Goal: Ask a question

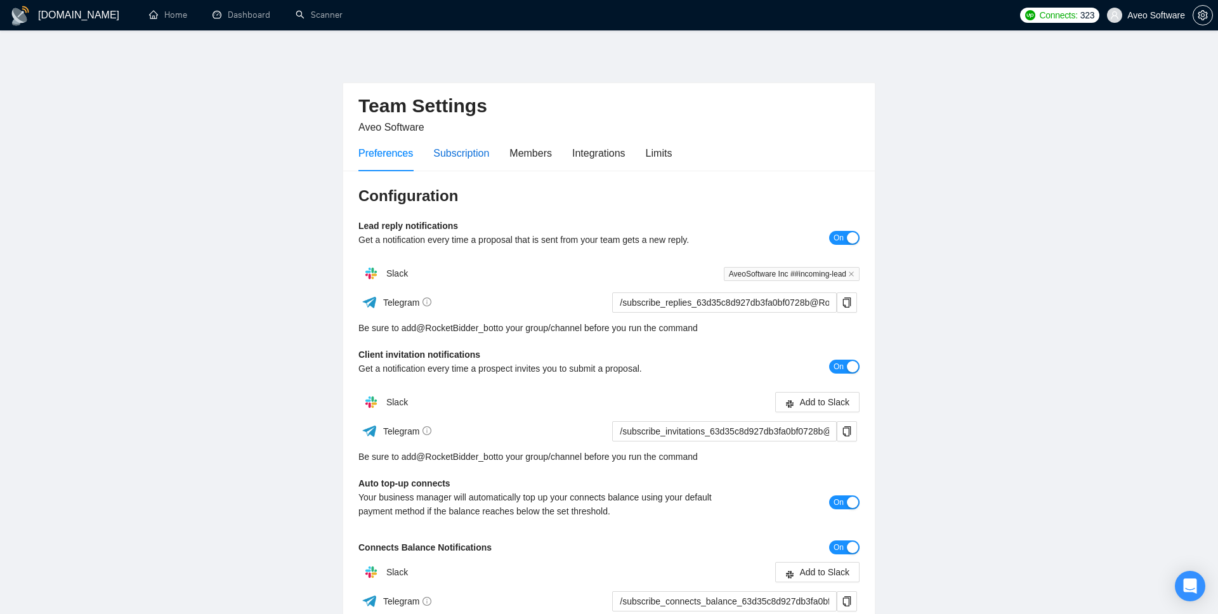
click at [466, 152] on div "Subscription" at bounding box center [461, 153] width 56 height 16
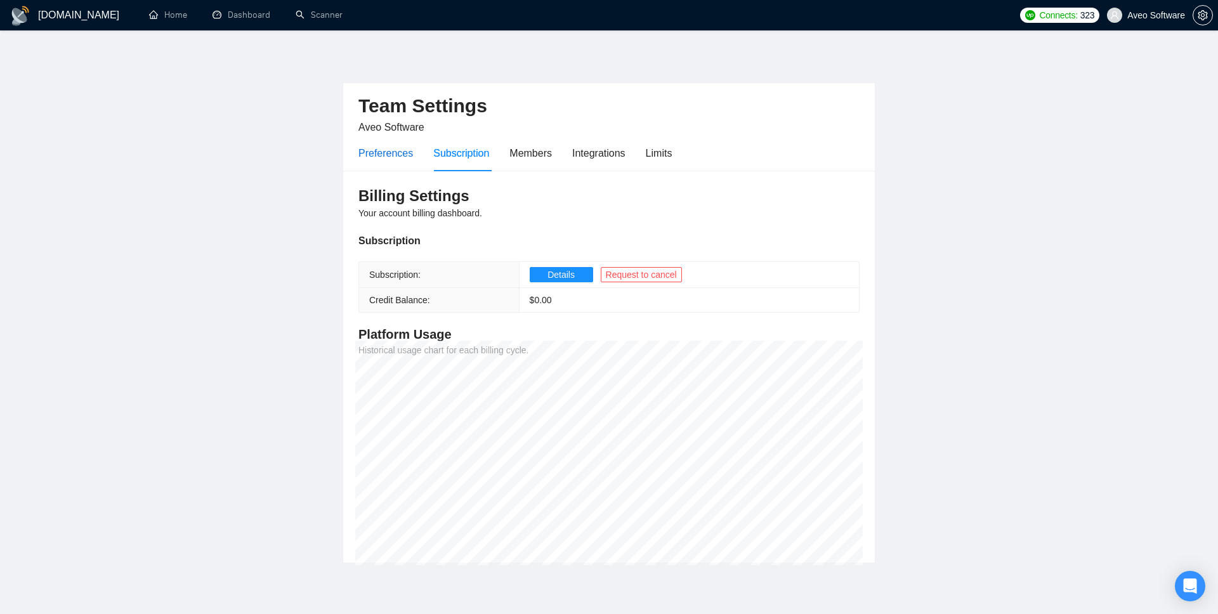
click at [386, 148] on div "Preferences" at bounding box center [385, 153] width 55 height 16
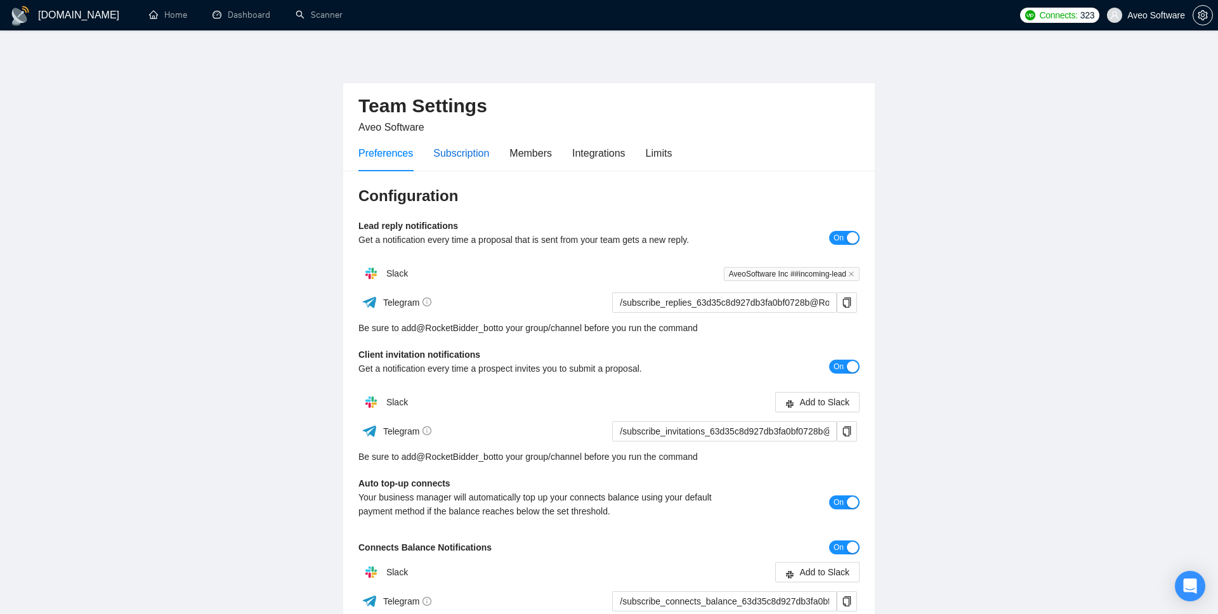
click at [462, 147] on div "Subscription" at bounding box center [461, 153] width 56 height 16
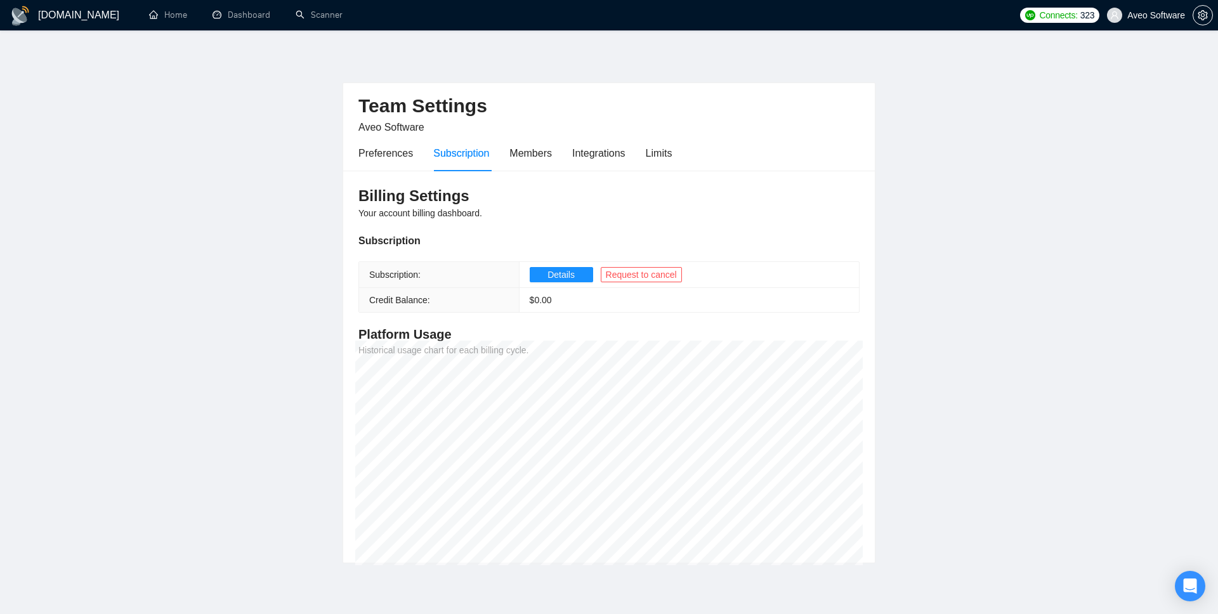
scroll to position [47, 0]
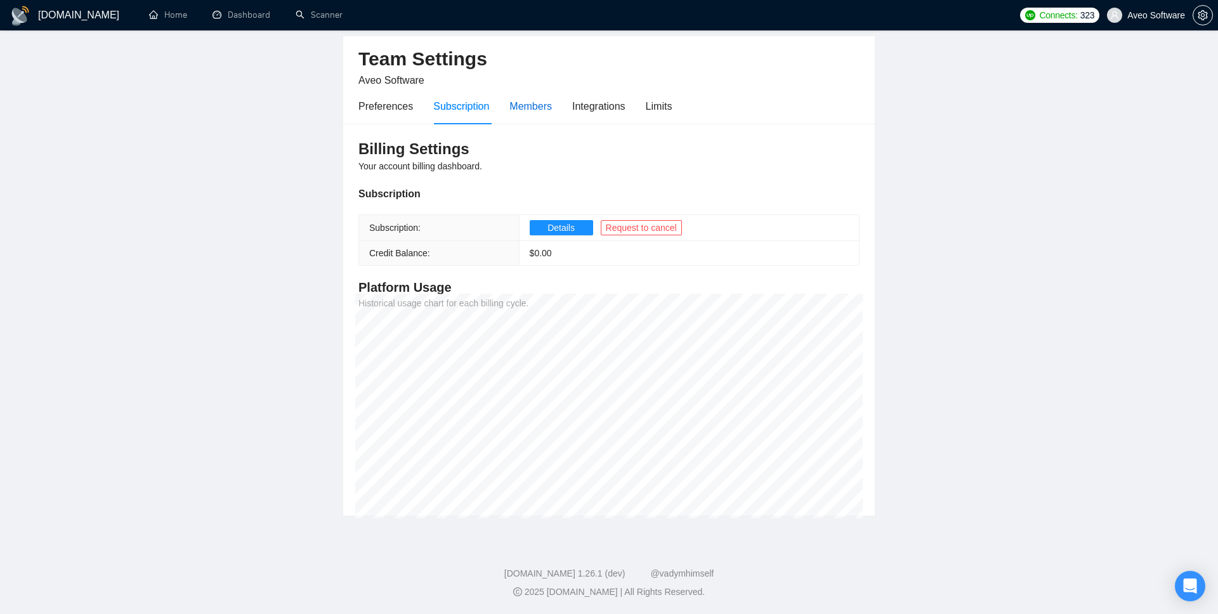
click at [540, 100] on div "Members" at bounding box center [530, 106] width 42 height 16
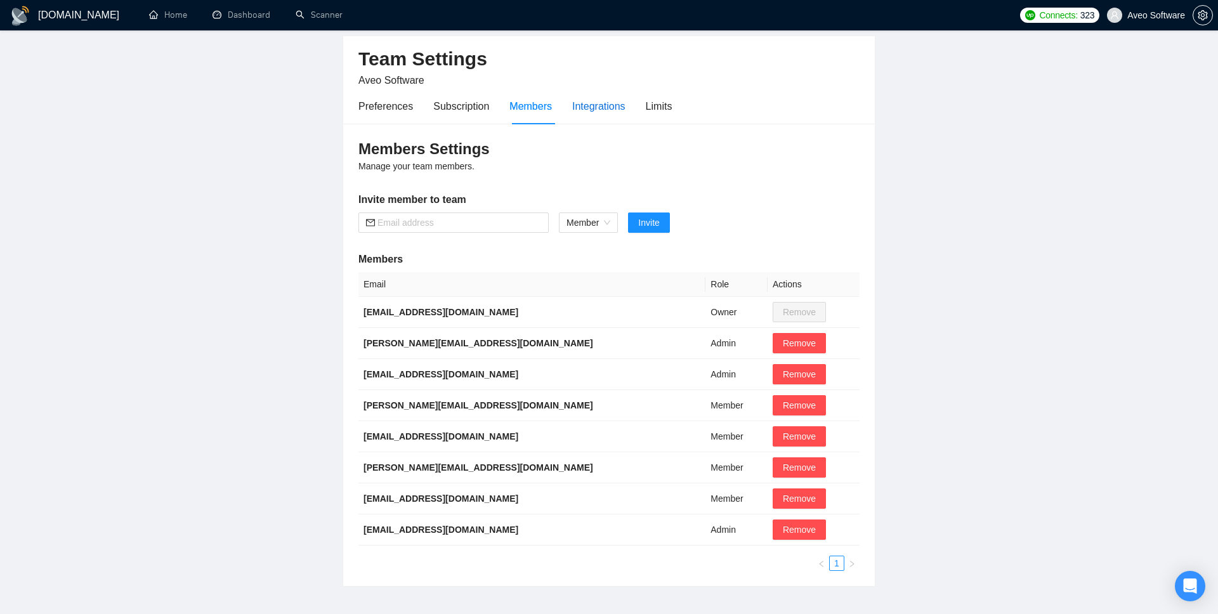
click at [602, 109] on div "Integrations" at bounding box center [598, 106] width 53 height 16
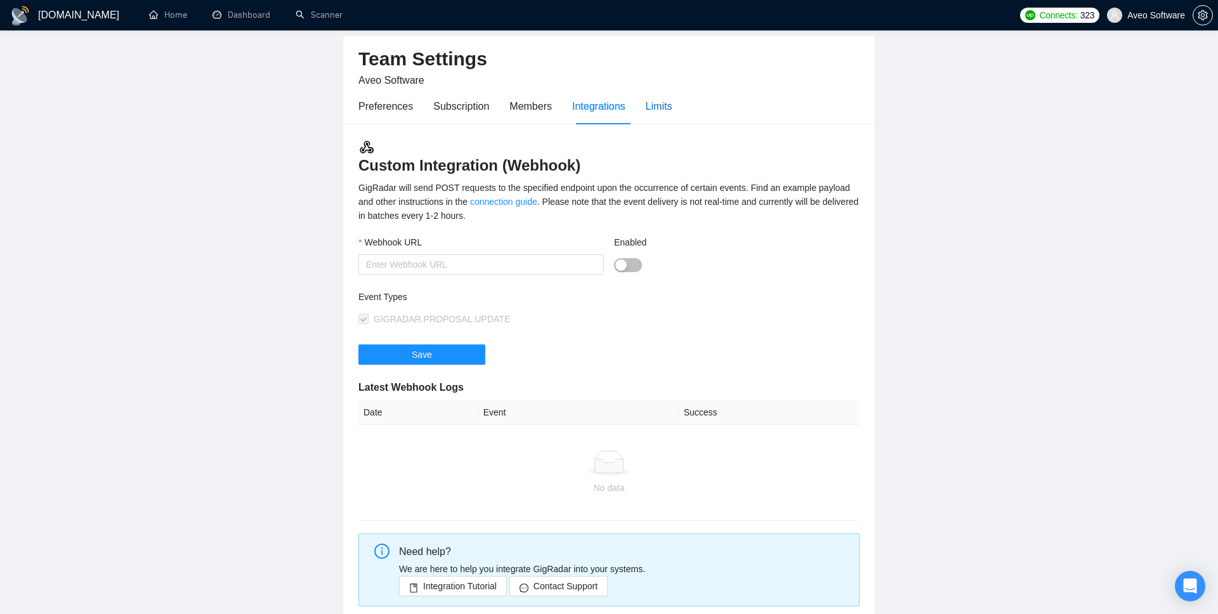
click at [656, 107] on div "Limits" at bounding box center [659, 106] width 27 height 16
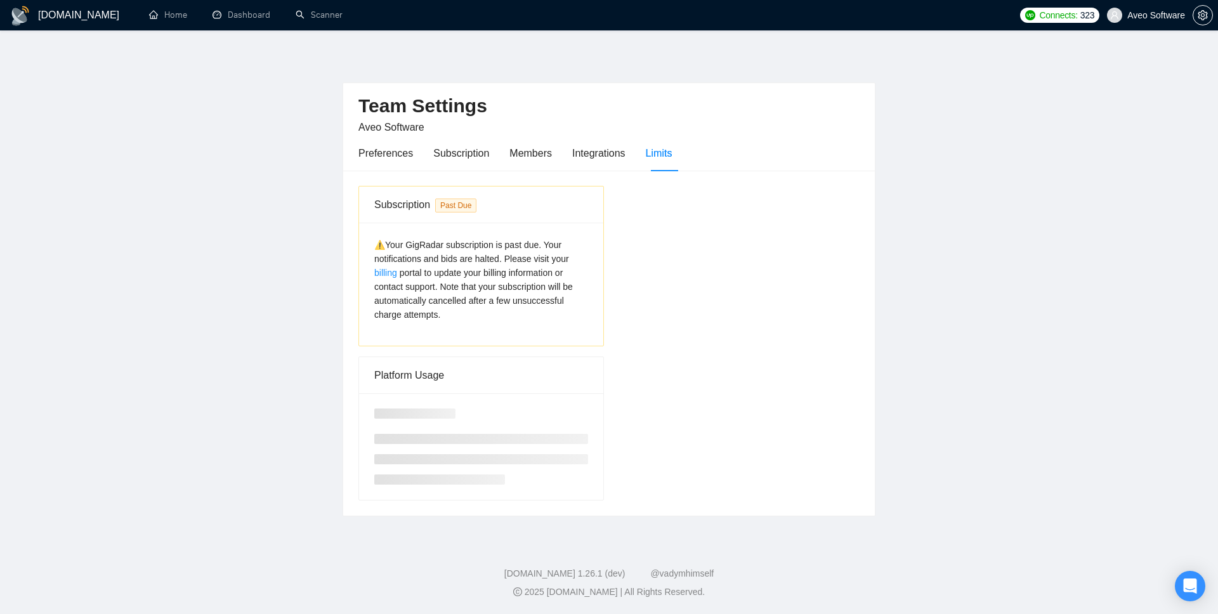
click at [476, 299] on span "⚠️Your GigRadar subscription is past due. Your notifications and bids are halte…" at bounding box center [473, 280] width 199 height 80
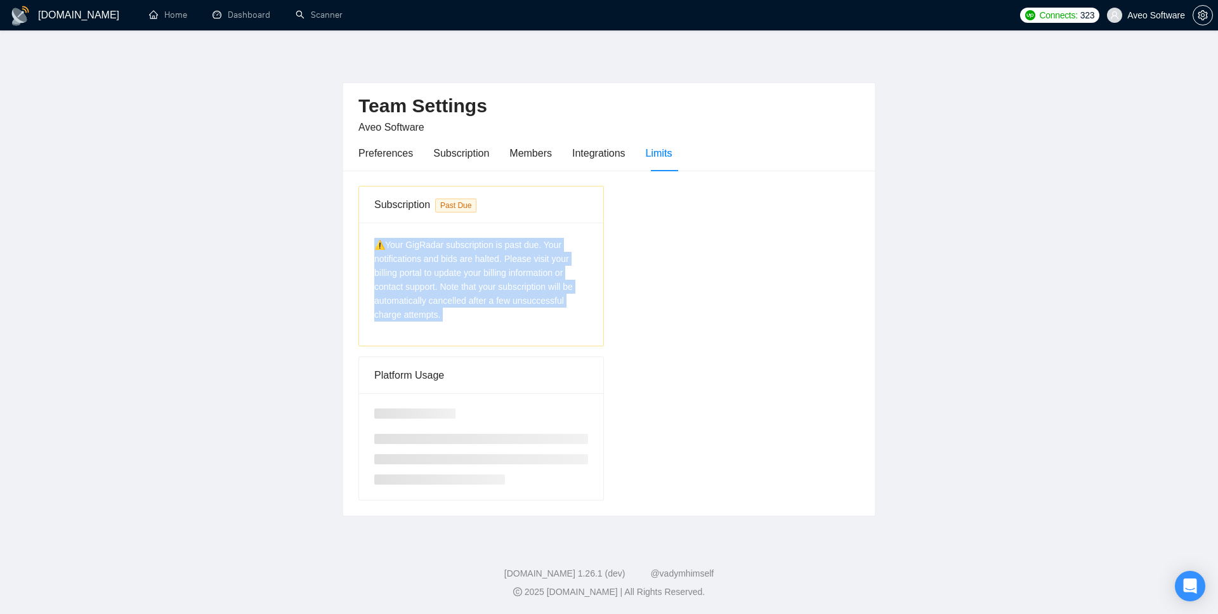
click at [476, 299] on span "⚠️Your GigRadar subscription is past due. Your notifications and bids are halte…" at bounding box center [473, 280] width 199 height 80
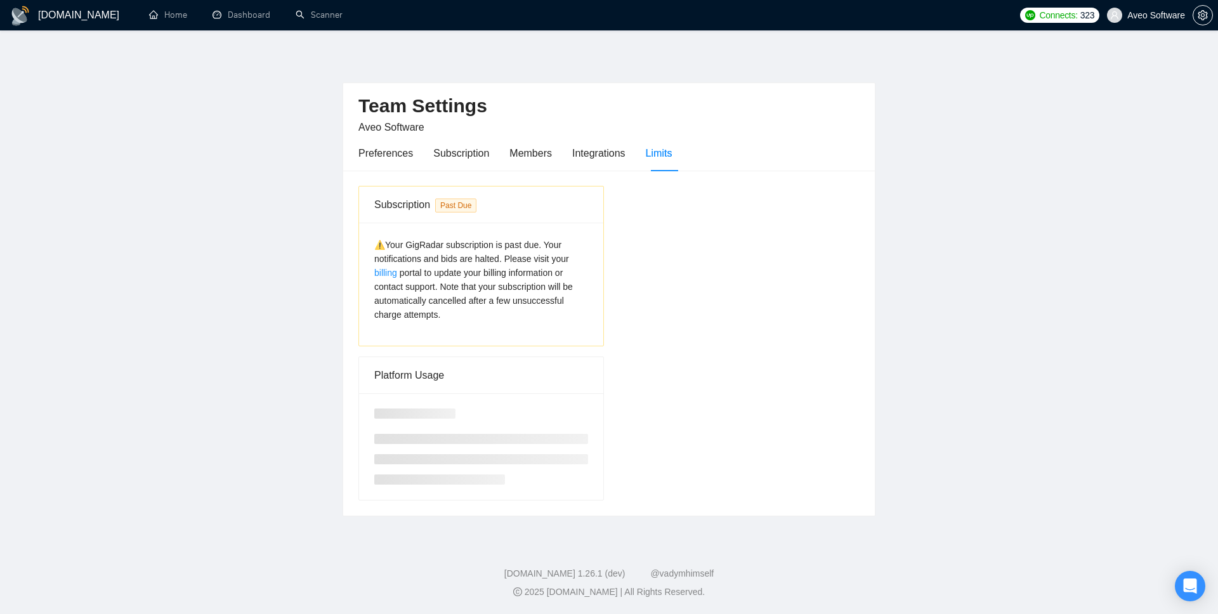
click at [471, 304] on span "⚠️Your GigRadar subscription is past due. Your notifications and bids are halte…" at bounding box center [473, 280] width 199 height 80
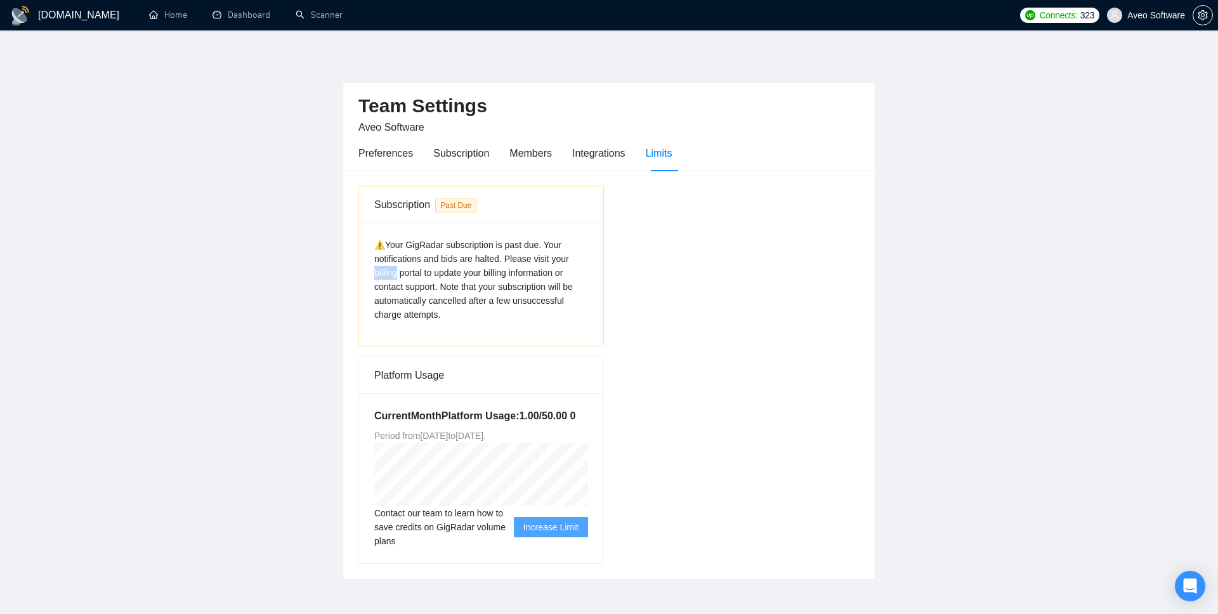
click at [378, 273] on link "billing" at bounding box center [385, 273] width 23 height 10
click at [377, 270] on link "billing" at bounding box center [385, 273] width 23 height 10
click at [429, 289] on span "⚠️Your GigRadar subscription is past due. Your notifications and bids are halte…" at bounding box center [473, 280] width 199 height 80
click at [386, 273] on link "billing" at bounding box center [385, 273] width 23 height 10
click at [500, 311] on div "⚠️Your GigRadar subscription is past due. Your notifications and bids are halte…" at bounding box center [481, 280] width 214 height 84
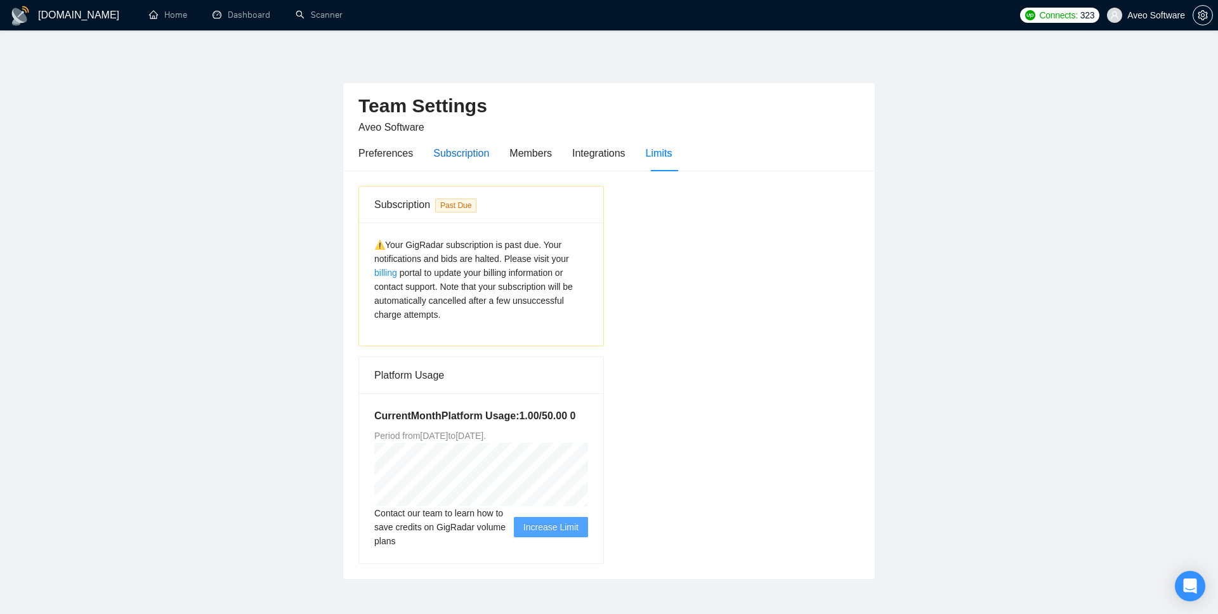
click at [445, 145] on div "Subscription" at bounding box center [461, 153] width 56 height 16
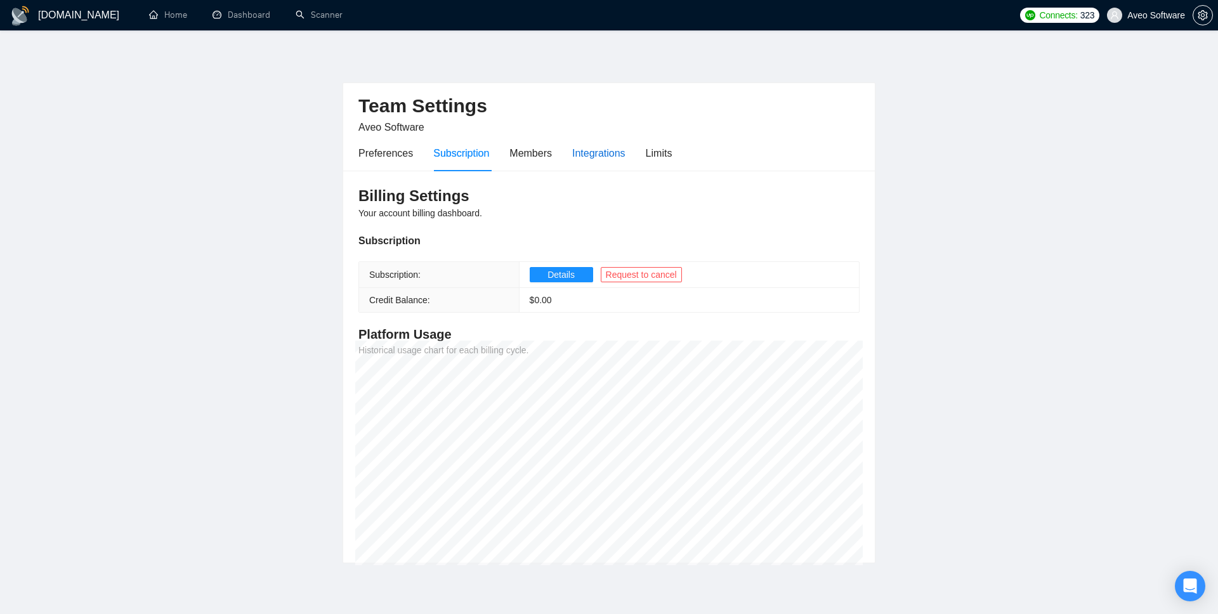
click at [587, 153] on div "Integrations" at bounding box center [598, 153] width 53 height 16
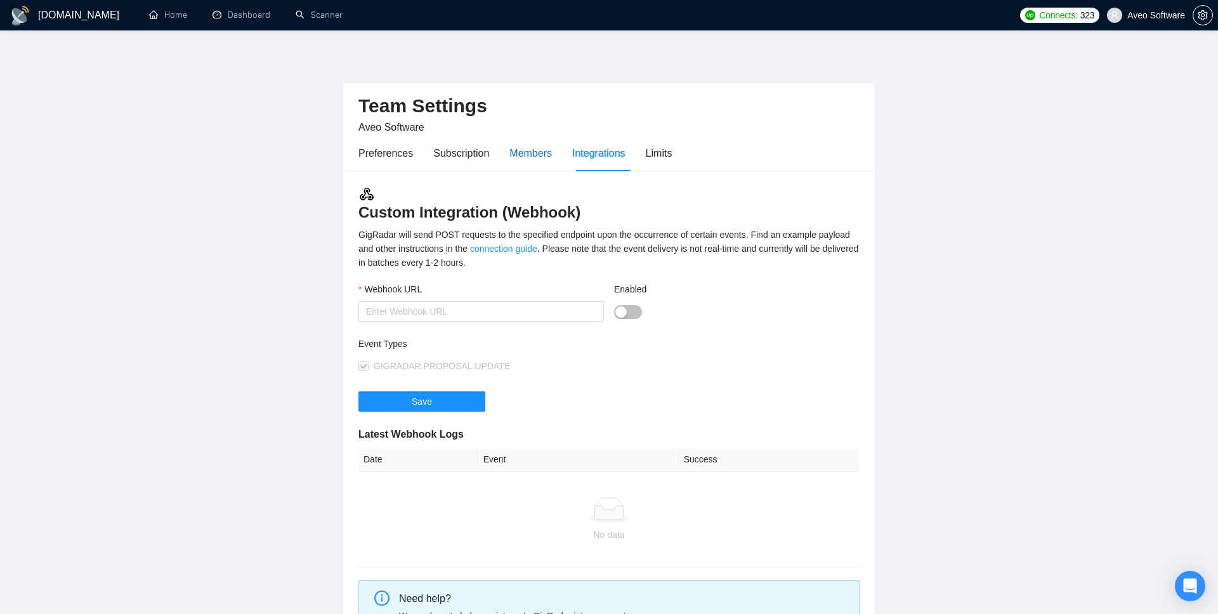
click at [537, 157] on div "Members" at bounding box center [530, 153] width 42 height 16
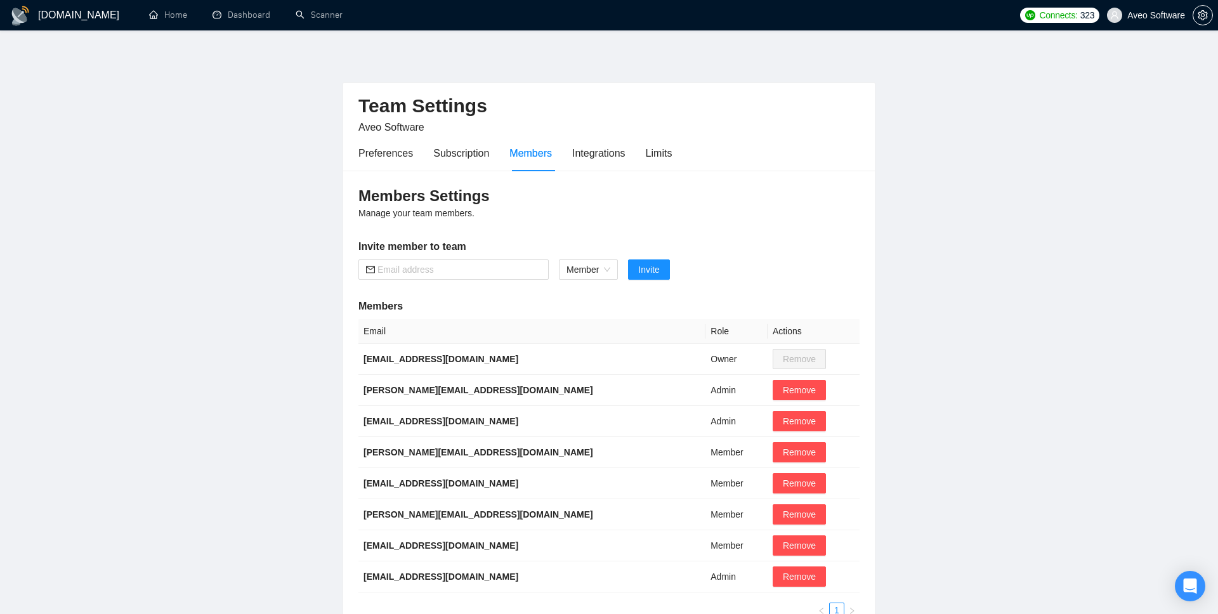
click at [570, 147] on div "Preferences Subscription Members Integrations Limits" at bounding box center [514, 153] width 313 height 36
click at [589, 153] on div "Integrations" at bounding box center [598, 153] width 53 height 16
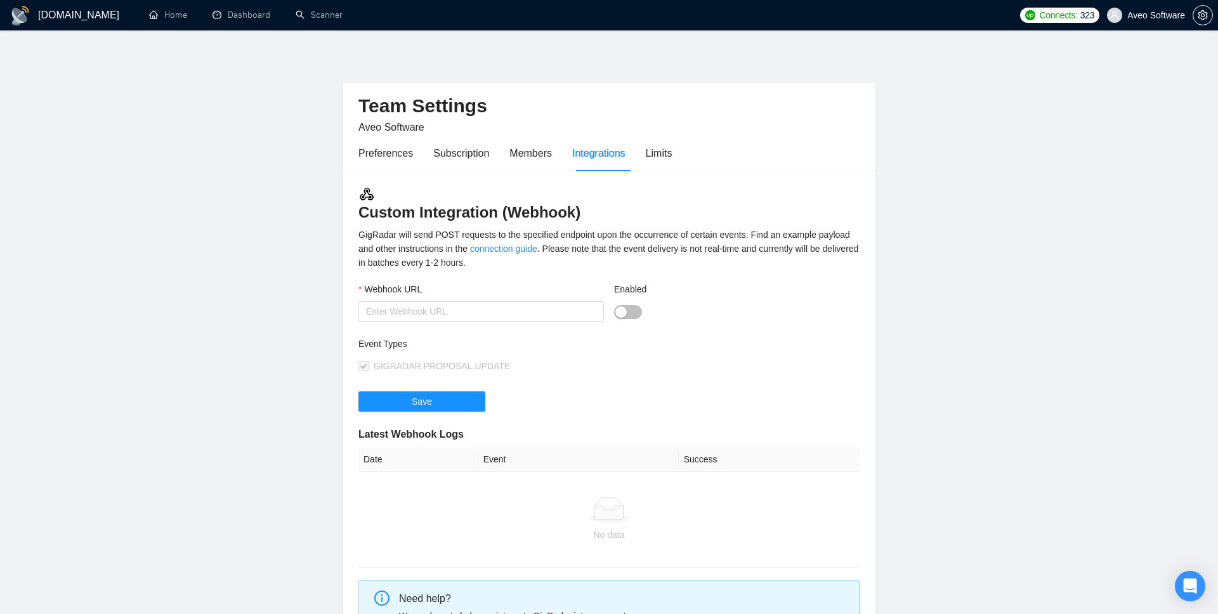
click at [649, 152] on div "Preferences Subscription Members Integrations Limits" at bounding box center [514, 153] width 313 height 36
click at [654, 151] on div "Limits" at bounding box center [659, 153] width 27 height 16
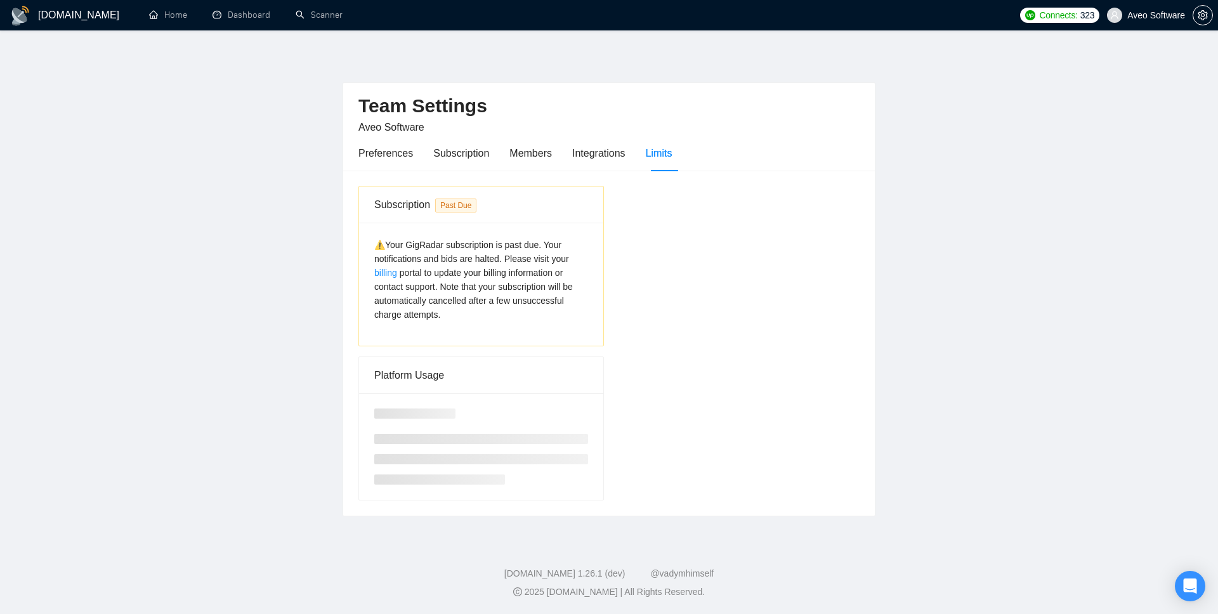
click at [497, 292] on div "⚠️Your GigRadar subscription is past due. Your notifications and bids are halte…" at bounding box center [481, 280] width 214 height 84
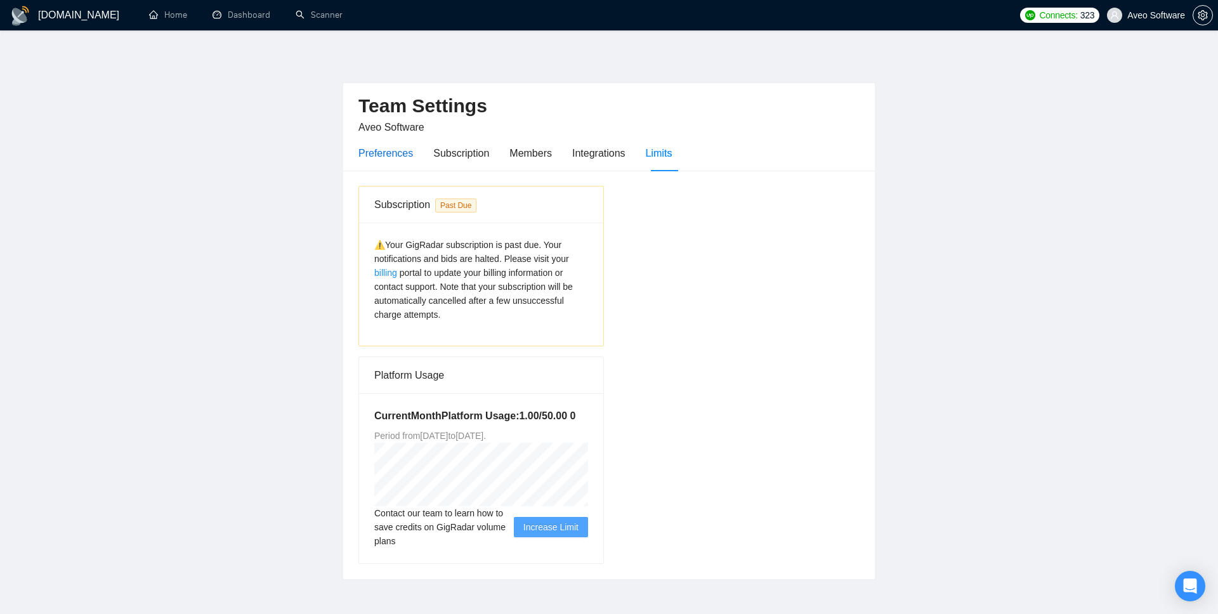
click at [386, 153] on div "Preferences" at bounding box center [385, 153] width 55 height 16
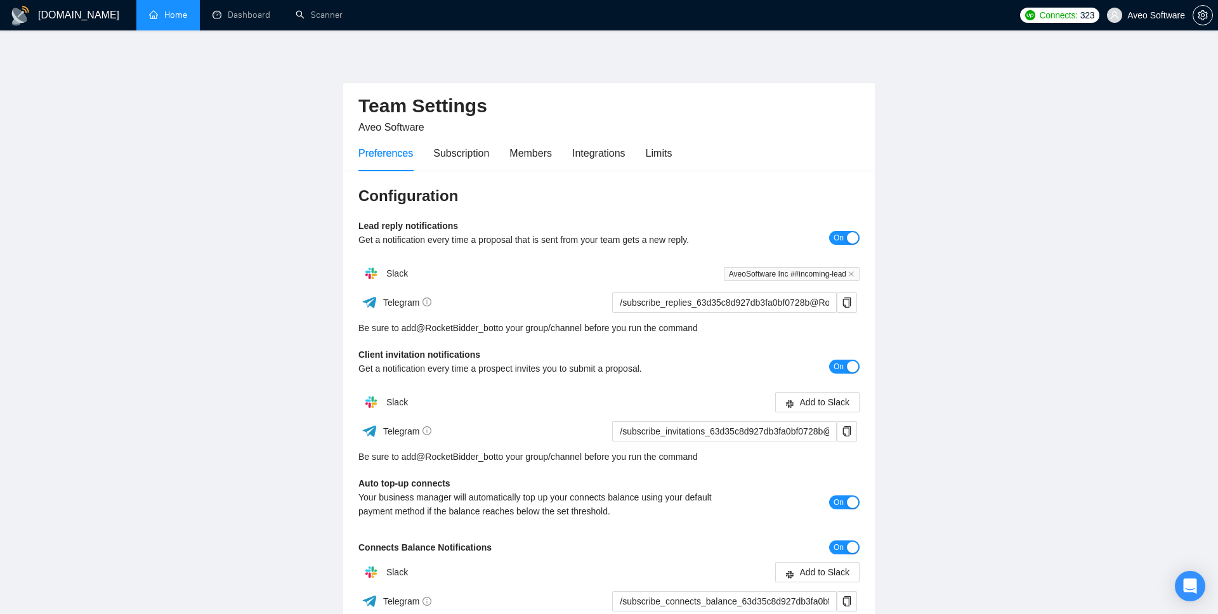
click at [184, 20] on link "Home" at bounding box center [168, 15] width 38 height 11
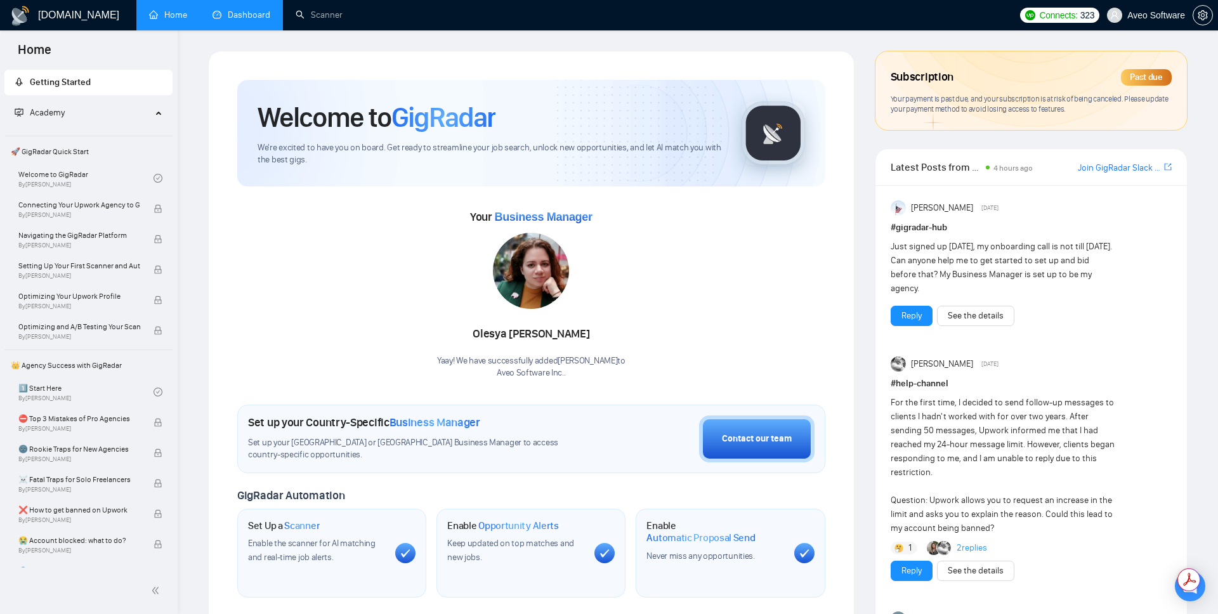
click at [241, 20] on link "Dashboard" at bounding box center [241, 15] width 58 height 11
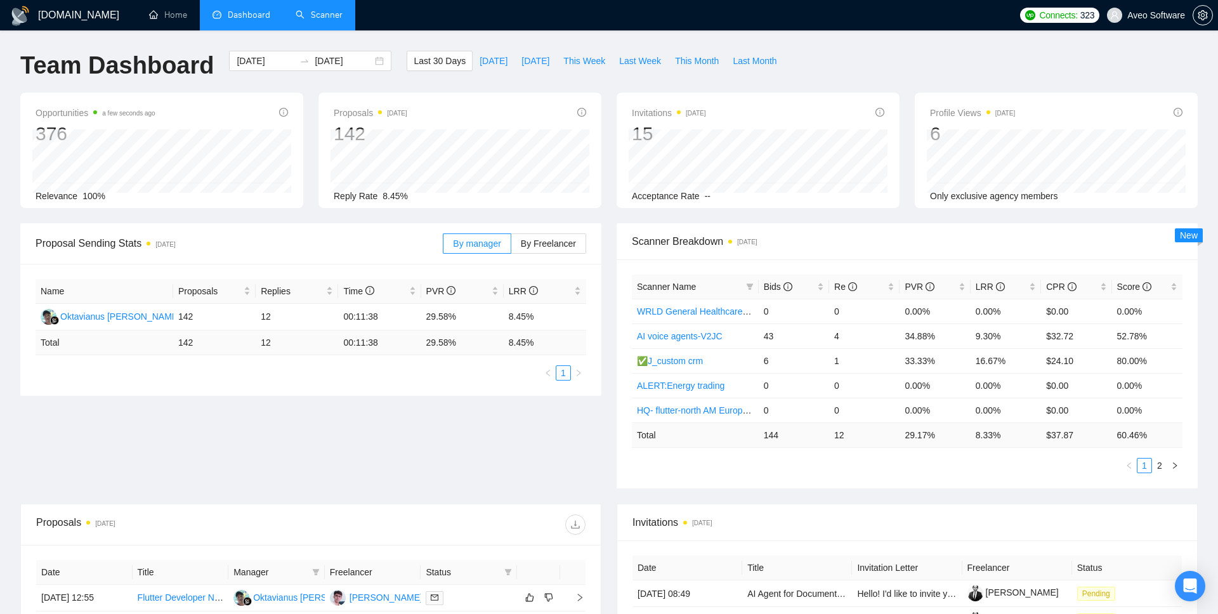
click at [322, 13] on link "Scanner" at bounding box center [319, 15] width 47 height 11
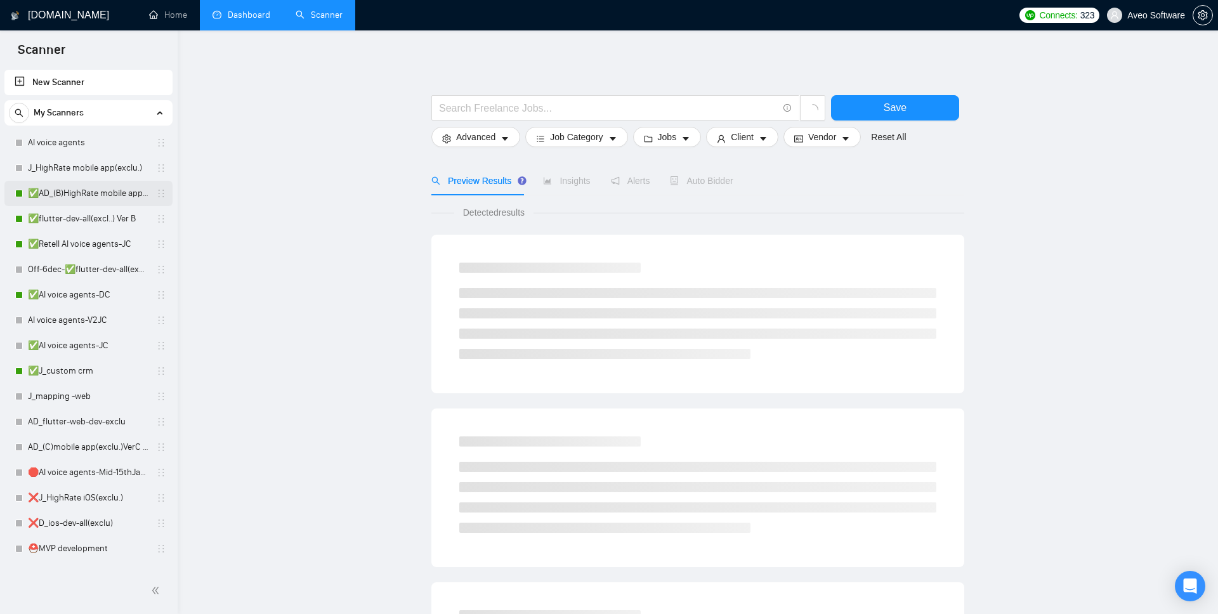
click at [110, 188] on link "✅AD_(B)HighRate mobile app(exclu.)VerB ( shorter prop 16jan)" at bounding box center [88, 193] width 121 height 25
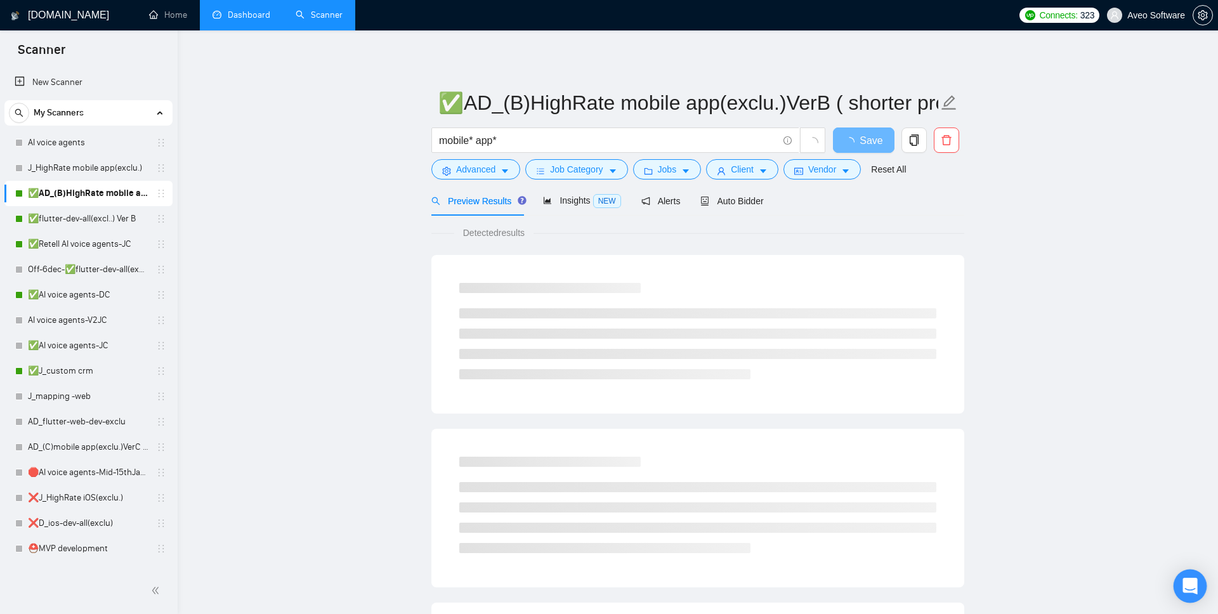
click at [1190, 590] on icon "Open Intercom Messenger" at bounding box center [1189, 586] width 15 height 16
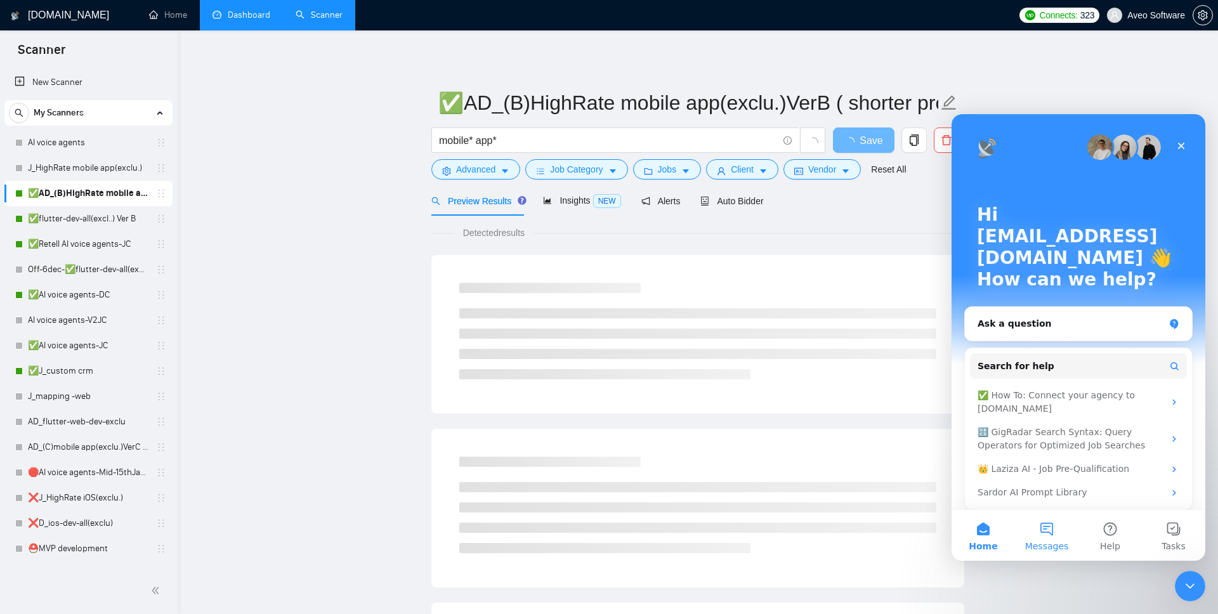
click at [1048, 535] on button "Messages" at bounding box center [1046, 535] width 63 height 51
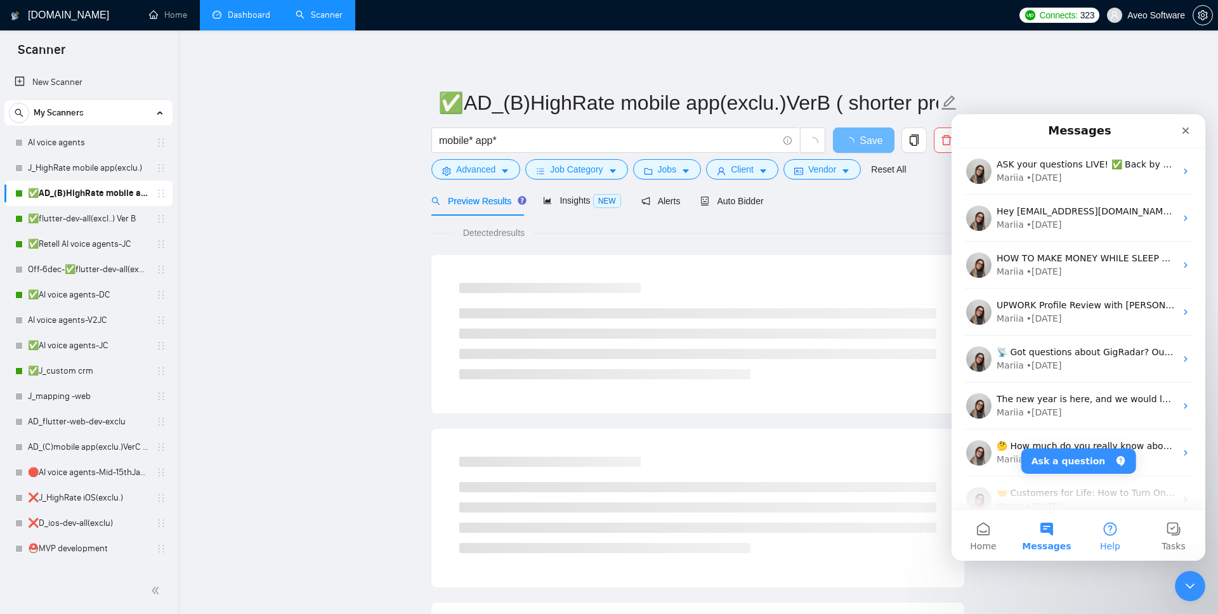
click at [1106, 530] on button "Help" at bounding box center [1109, 535] width 63 height 51
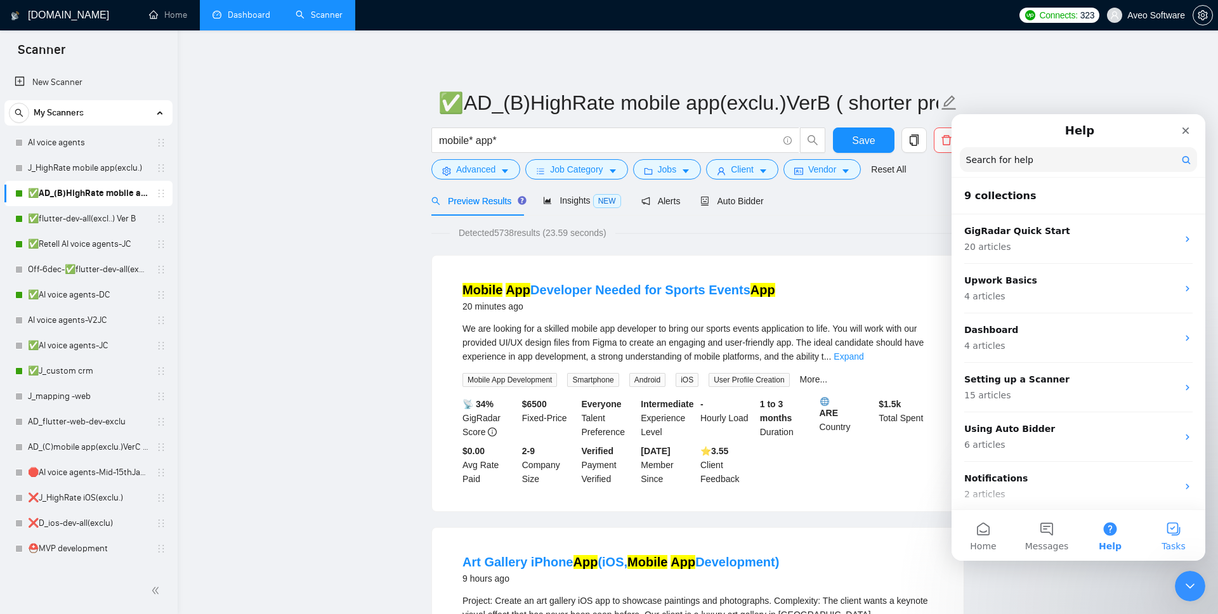
click at [1163, 537] on button "Tasks" at bounding box center [1173, 535] width 63 height 51
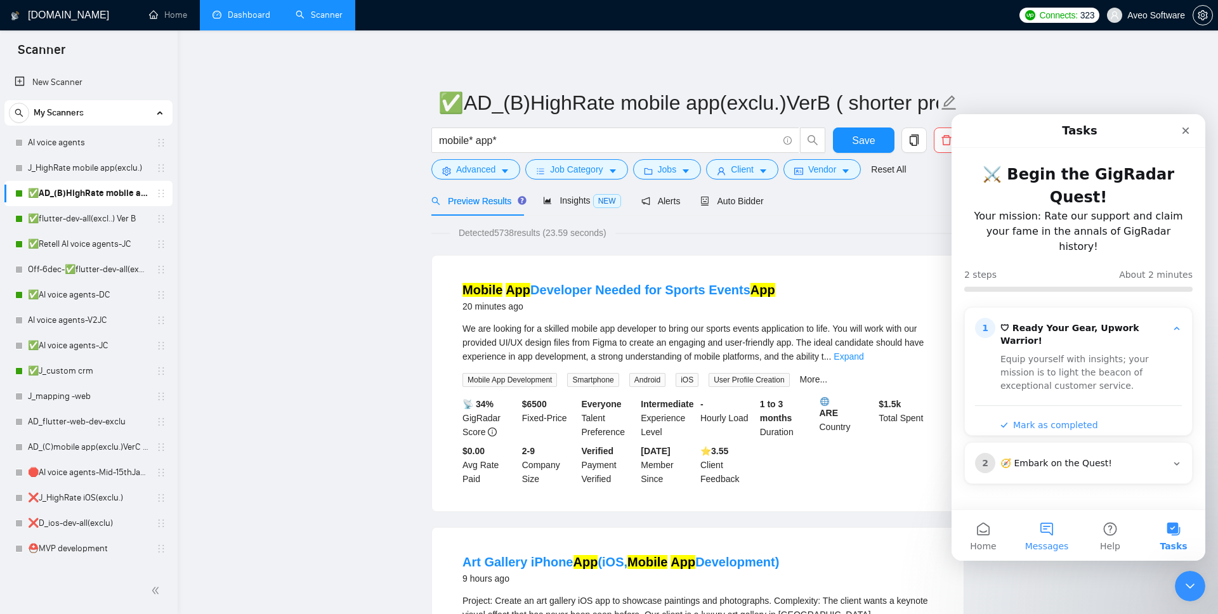
click at [1051, 542] on span "Messages" at bounding box center [1047, 546] width 44 height 9
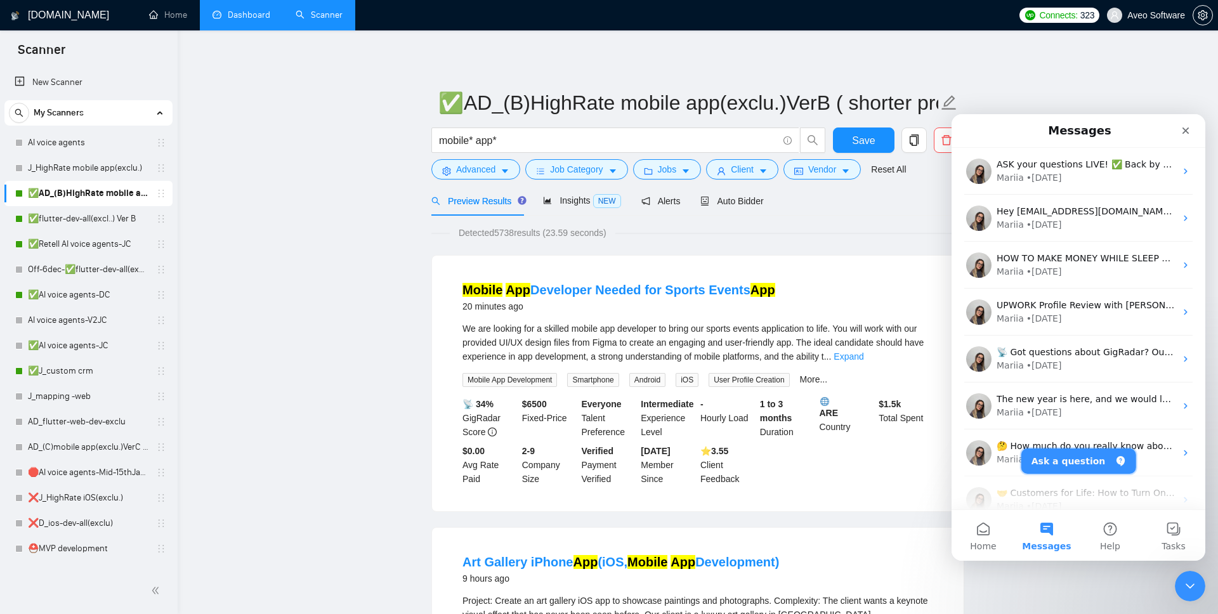
click at [1067, 471] on button "Ask a question" at bounding box center [1078, 460] width 115 height 25
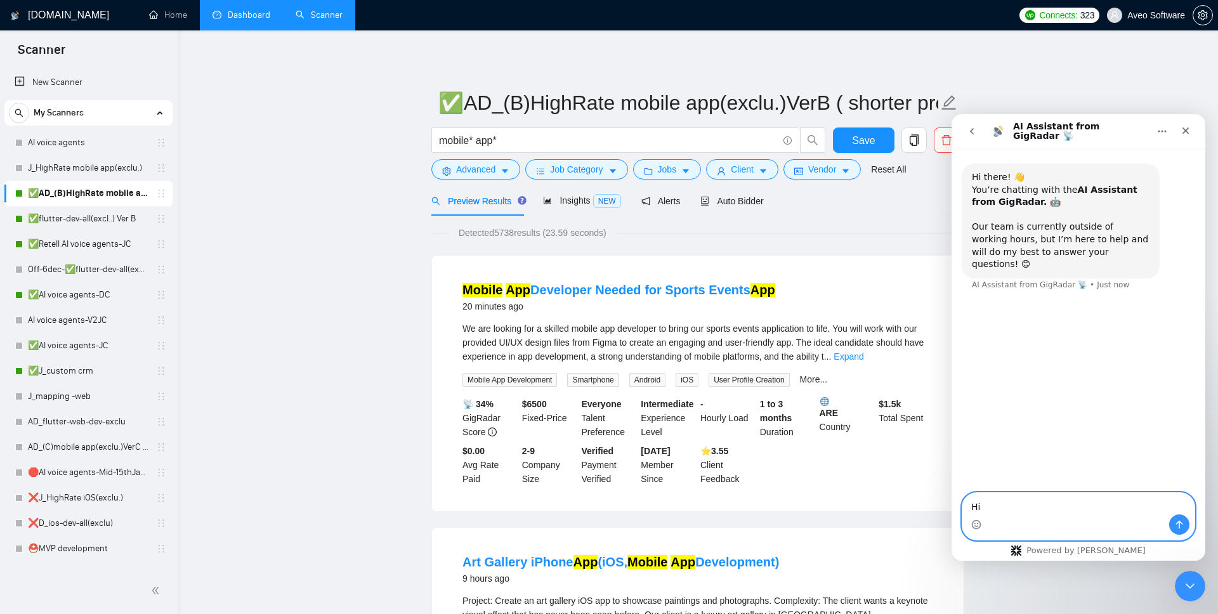
paste textarea "Can you please fix our subscription issue? we had some issue with our cards but…"
click at [1045, 494] on textarea "Hi Can you please fix our subscription issue? we had some issue with our cards …" at bounding box center [1078, 490] width 232 height 47
click at [1043, 481] on textarea "Hi Can you pleaseconfirmfix our subscription issue? we had some issue with our …" at bounding box center [1078, 490] width 232 height 47
click at [1046, 481] on textarea "Hi Can you pleaseconfirmfix our subscription issue? we had some issue with our …" at bounding box center [1078, 490] width 232 height 47
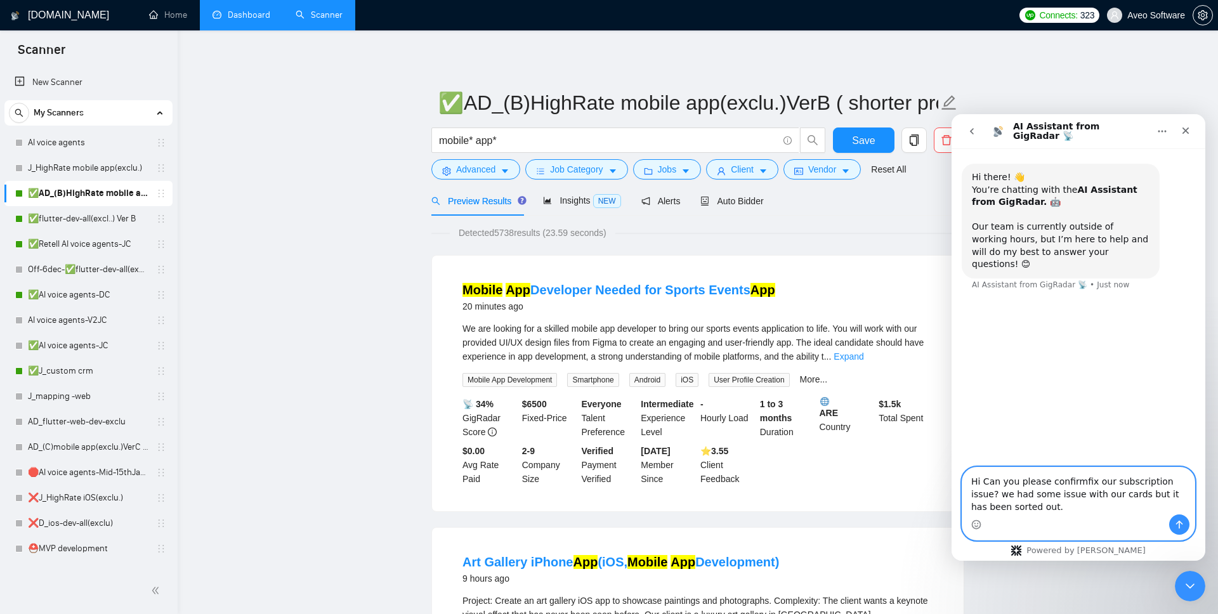
click at [1077, 478] on textarea "Hi Can you please confirmfix our subscription issue? we had some issue with our…" at bounding box center [1078, 490] width 232 height 47
click at [1086, 480] on textarea "Hi Can you please confirm fix our subscription issue? we had some issue with ou…" at bounding box center [1078, 490] width 232 height 47
click at [1169, 481] on textarea "Hi Can you please confirm our subscription issue? we had some issue with our ca…" at bounding box center [1078, 490] width 232 height 47
type textarea "Hi Can you please confirm our subscription issue has been fixed? we had some is…"
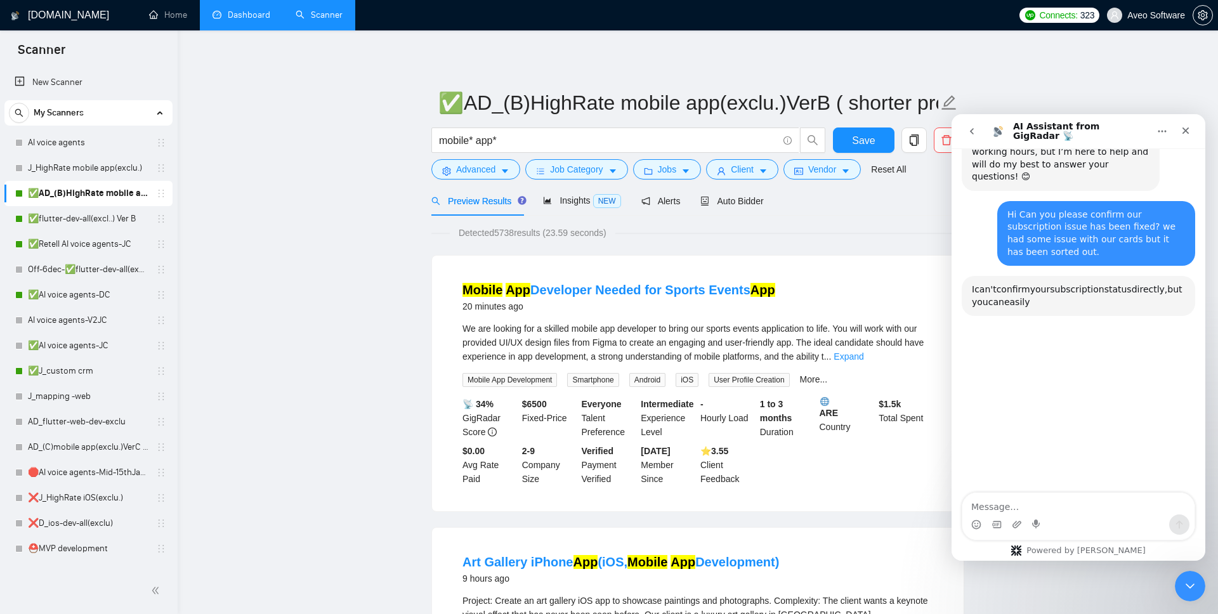
scroll to position [131, 0]
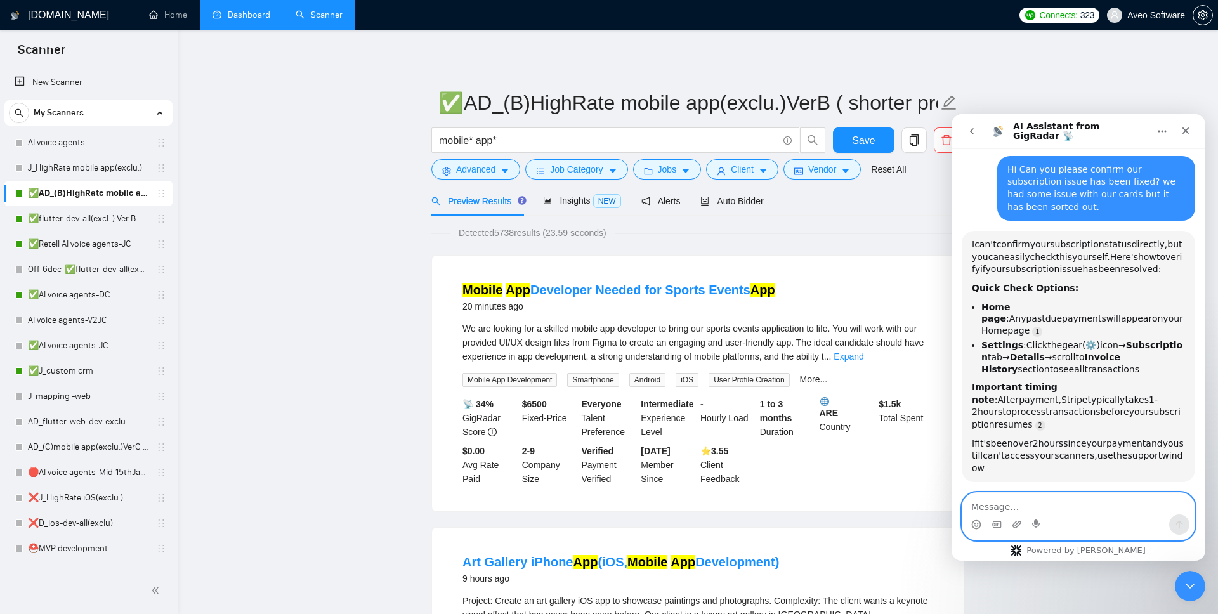
click at [1005, 502] on textarea "Message…" at bounding box center [1078, 504] width 232 height 22
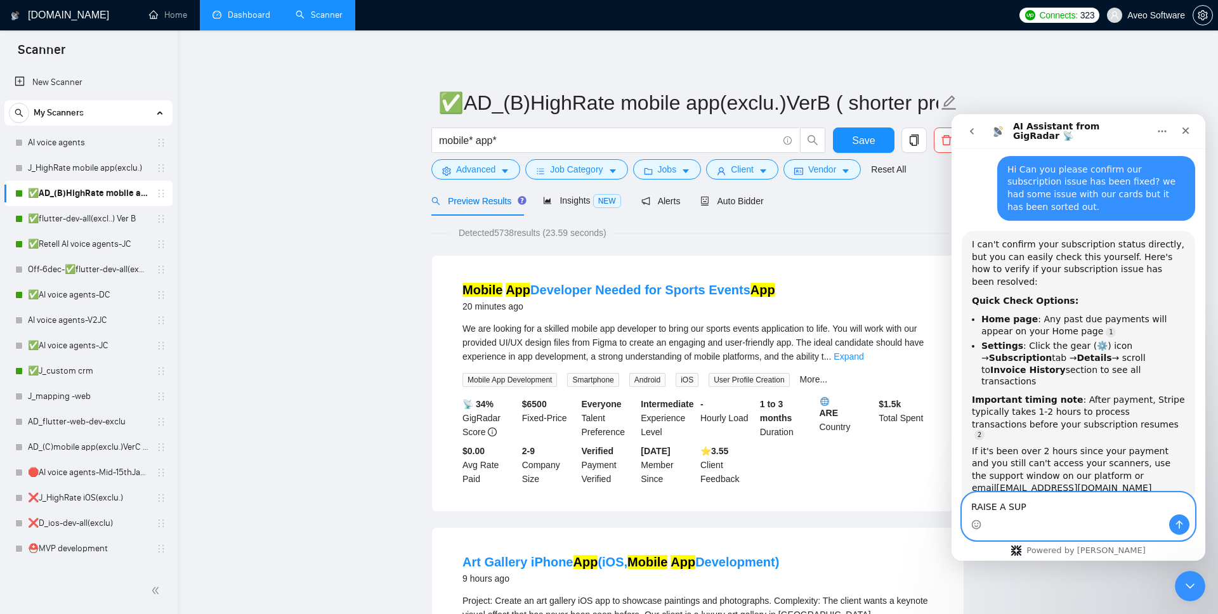
scroll to position [141, 0]
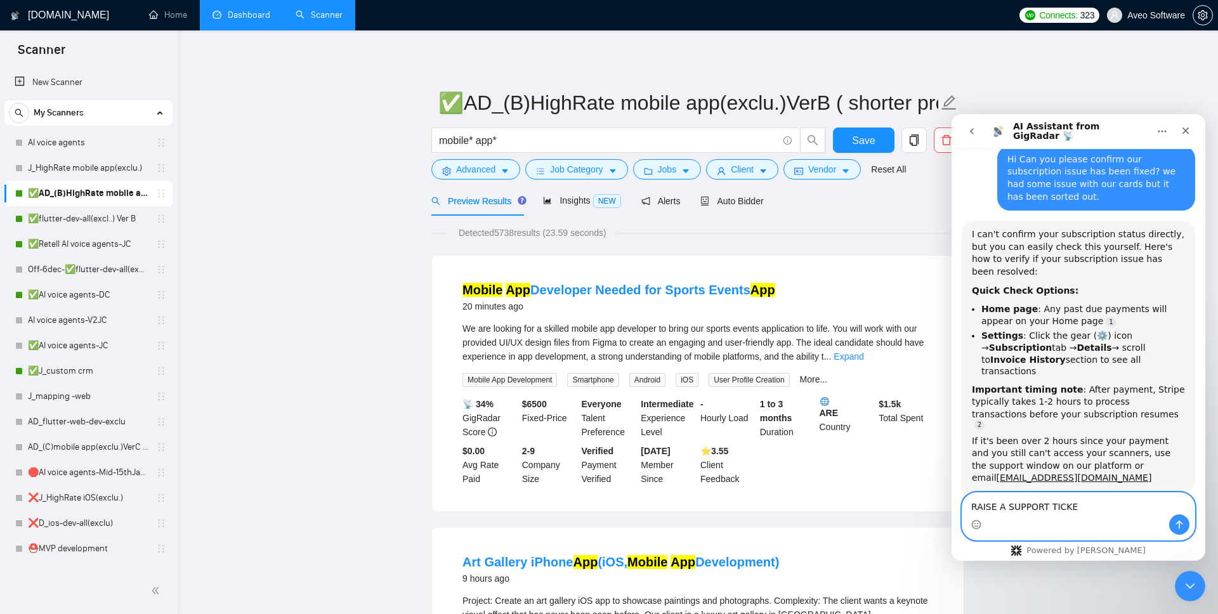
type textarea "RAISE A SUPPORT TICKET"
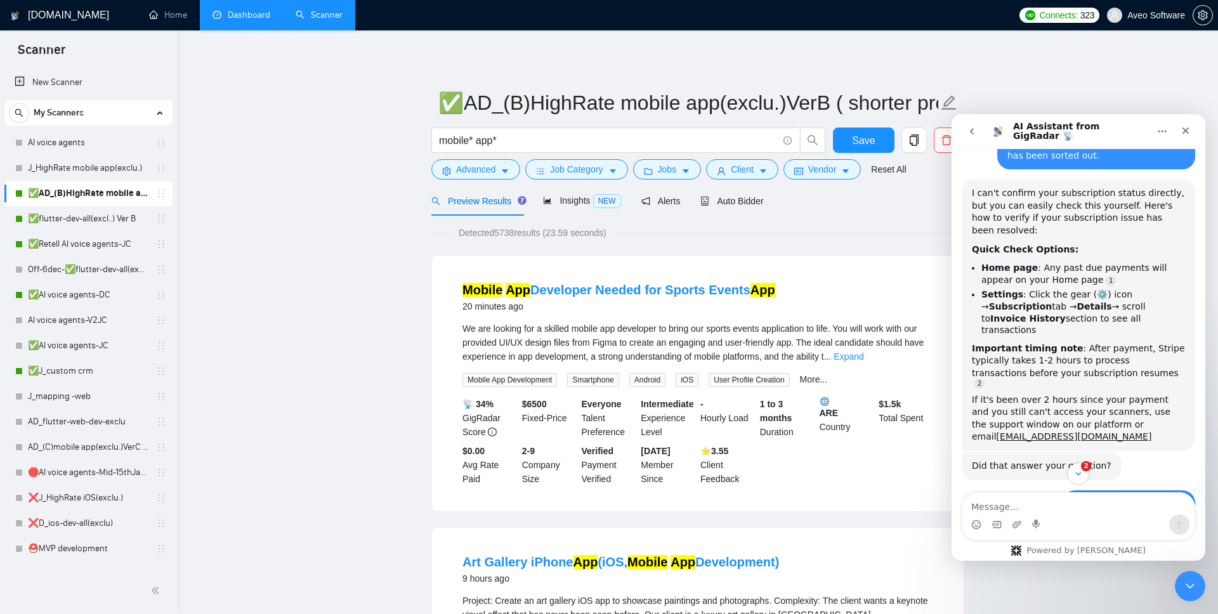
scroll to position [410, 0]
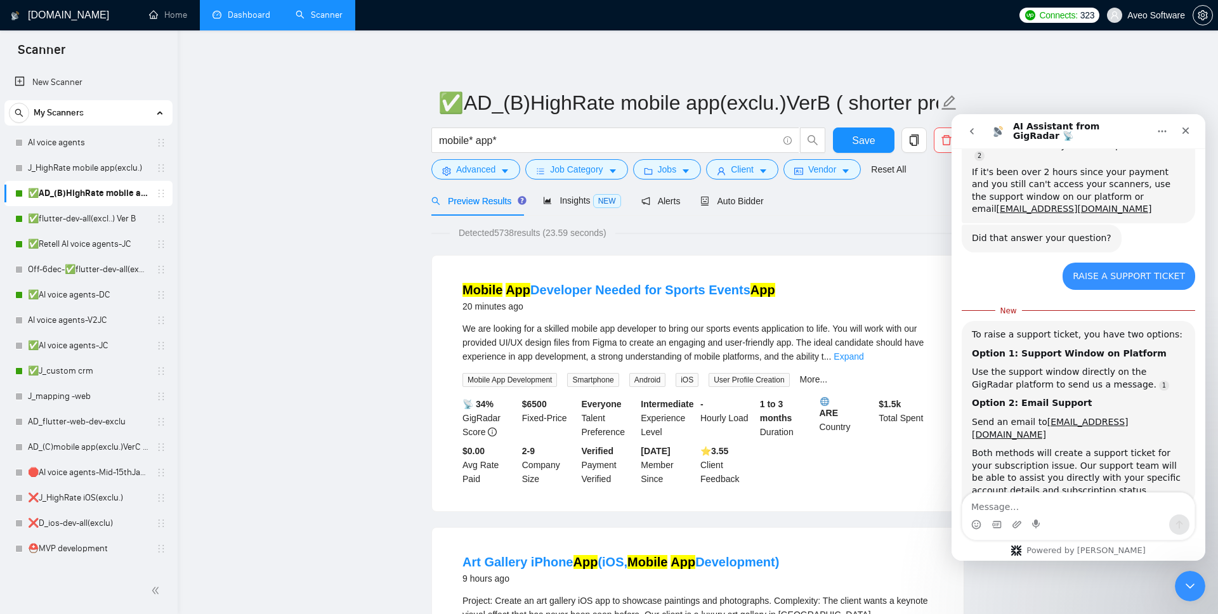
click at [1087, 329] on div "To raise a support ticket, you have two options: Option 1: Support Window on Pl…" at bounding box center [1078, 413] width 213 height 169
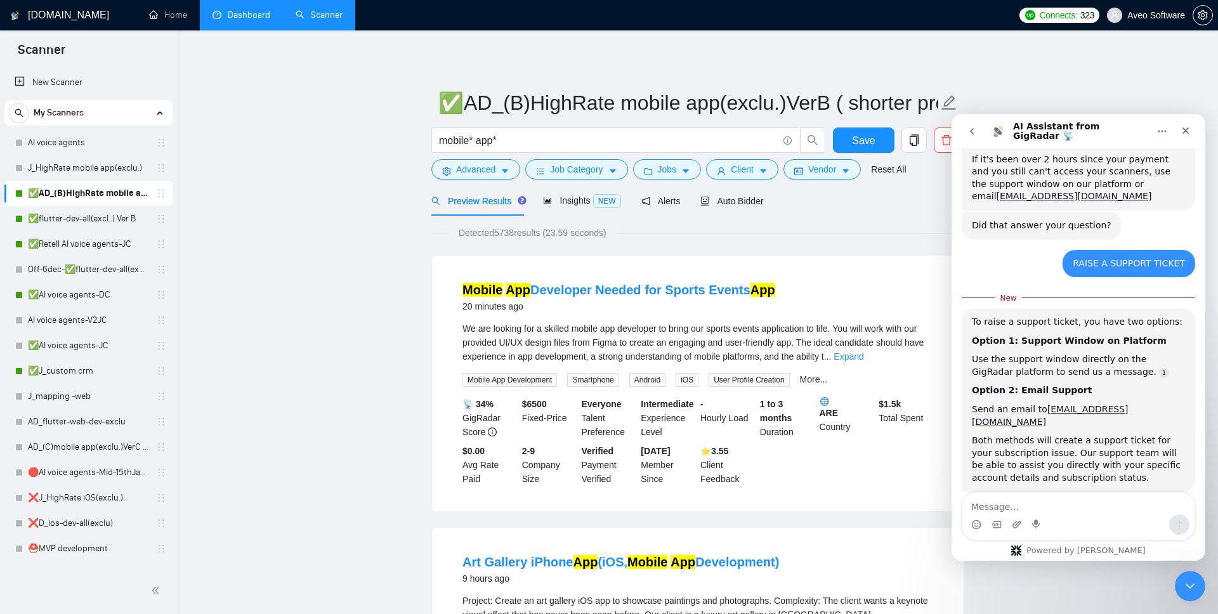
click at [1031, 403] on div "Send an email to support@gigradar.io" at bounding box center [1078, 415] width 213 height 25
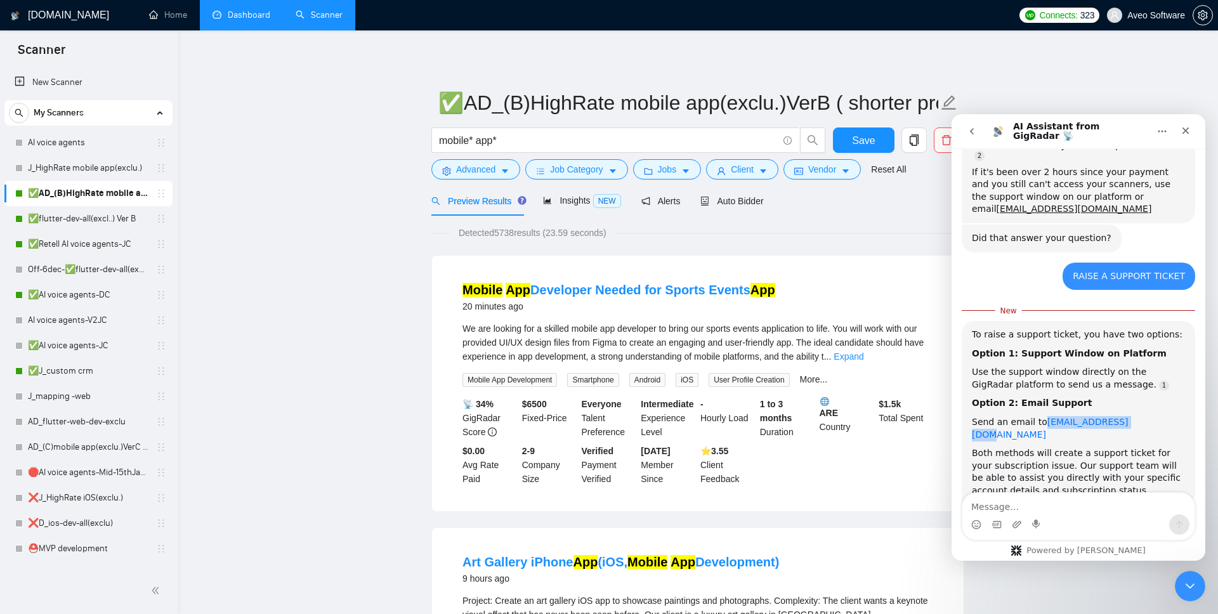
drag, startPoint x: 1140, startPoint y: 364, endPoint x: 1041, endPoint y: 367, distance: 98.4
click at [1041, 416] on div "Send an email to support@gigradar.io" at bounding box center [1078, 428] width 213 height 25
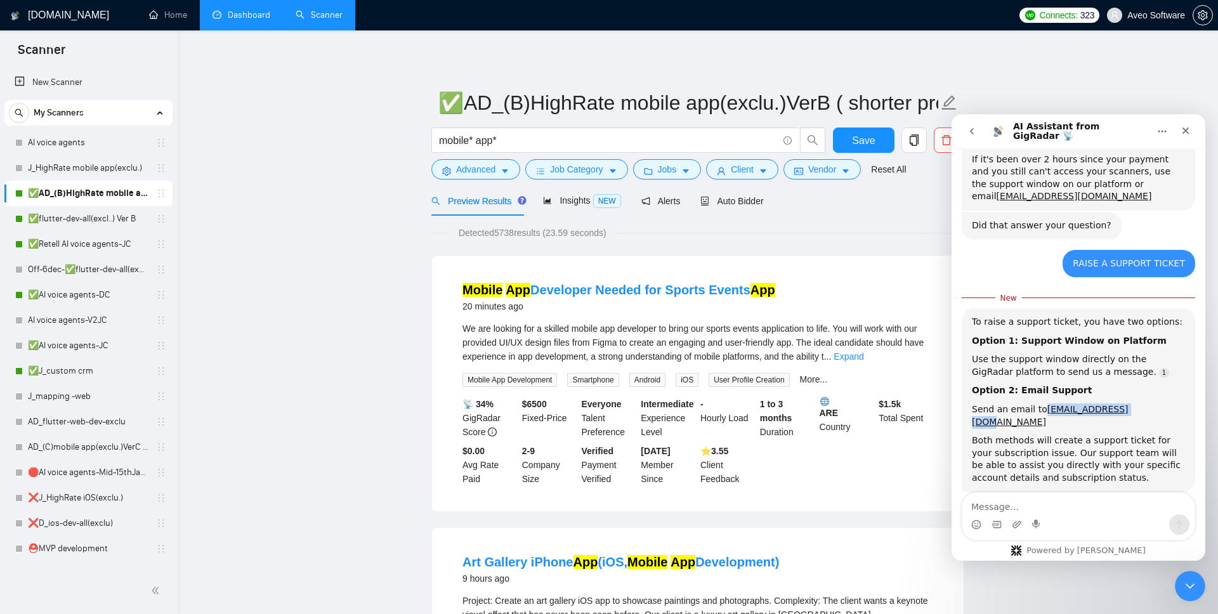
copy link "support@gigradar.io"
click at [1053, 525] on div "Intercom messenger" at bounding box center [1078, 524] width 232 height 20
click at [1058, 501] on textarea "Message…" at bounding box center [1078, 504] width 232 height 22
type textarea "NP"
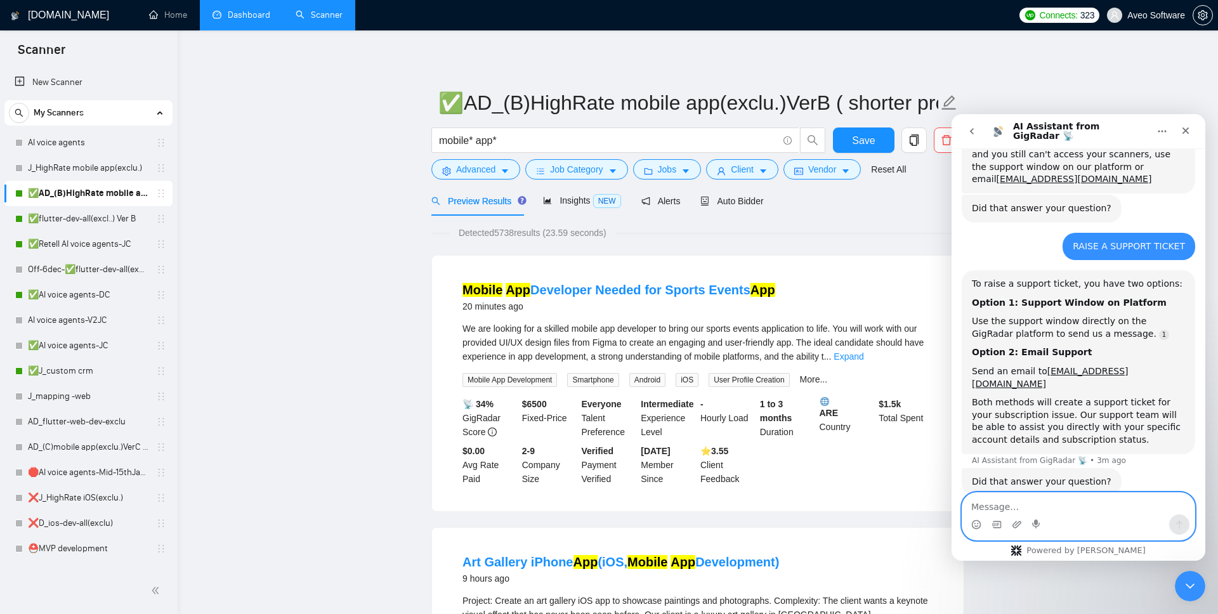
scroll to position [481, 0]
